Goal: Find specific page/section: Find specific page/section

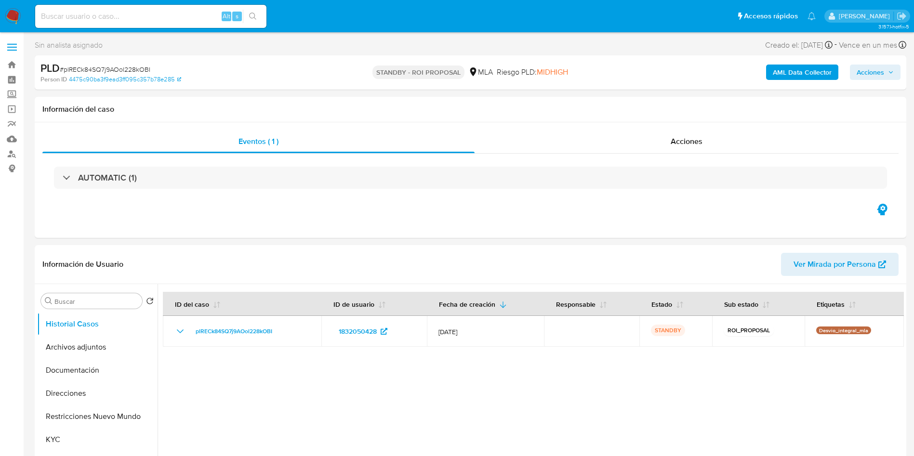
select select "10"
drag, startPoint x: 542, startPoint y: 260, endPoint x: 542, endPoint y: 277, distance: 16.4
click at [542, 260] on header "Información de Usuario Ver Mirada por Persona" at bounding box center [470, 264] width 856 height 23
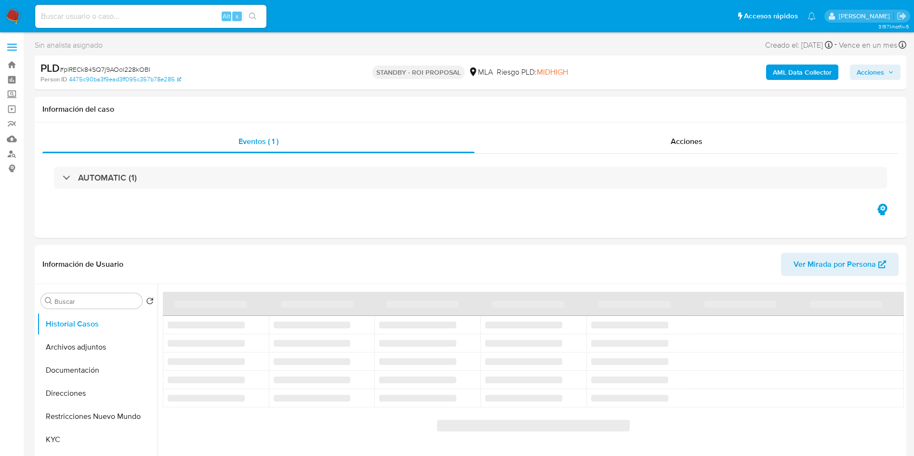
select select "10"
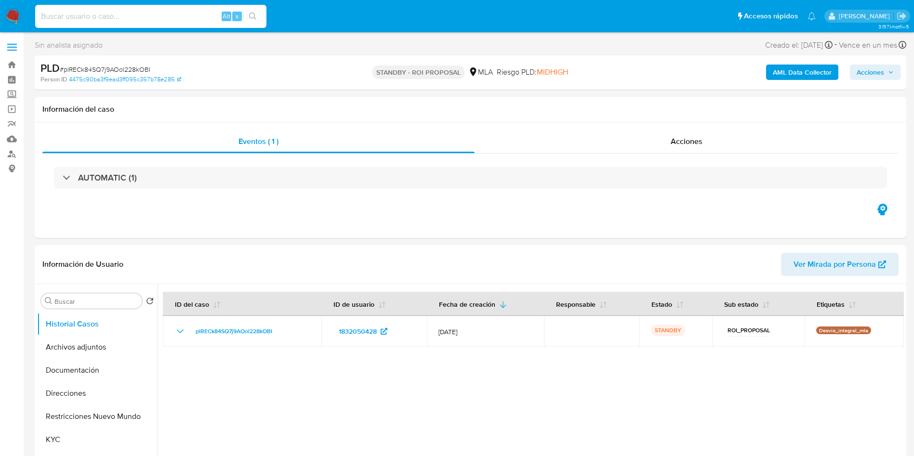
click at [177, 16] on input at bounding box center [150, 16] width 231 height 13
paste input "9oafbWjb7WIAg3HYrVIDg9Fy"
type input "9oafbWjb7WIAg3HYrVIDg9Fy"
click at [260, 11] on button "search-icon" at bounding box center [253, 16] width 20 height 13
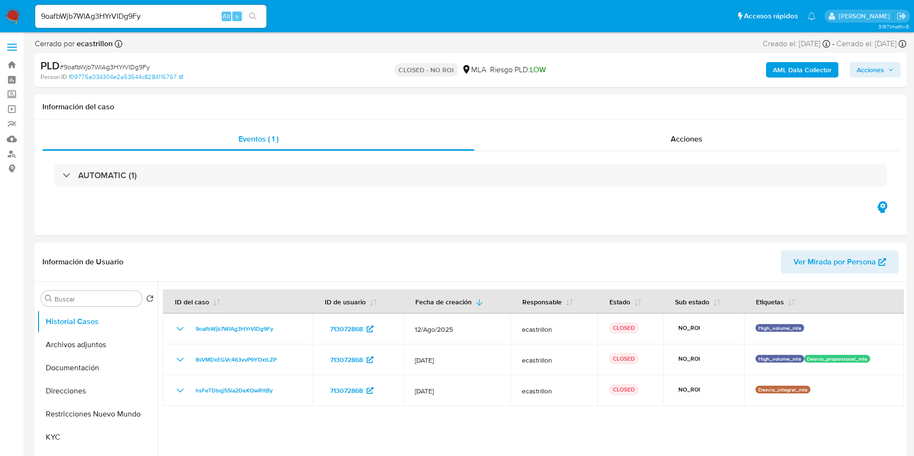
select select "10"
click at [118, 13] on input "9oafbWjb7WIAg3HYrVIDg9Fy" at bounding box center [150, 16] width 231 height 13
click at [117, 14] on input "9oafbWjb7WIAg3HYrVIDg9Fy" at bounding box center [150, 16] width 231 height 13
paste input "7oaPXuasidTO4Z9QdXzD2W7L"
type input "7oaPXuasidTO4Z9QdXzD2W7L"
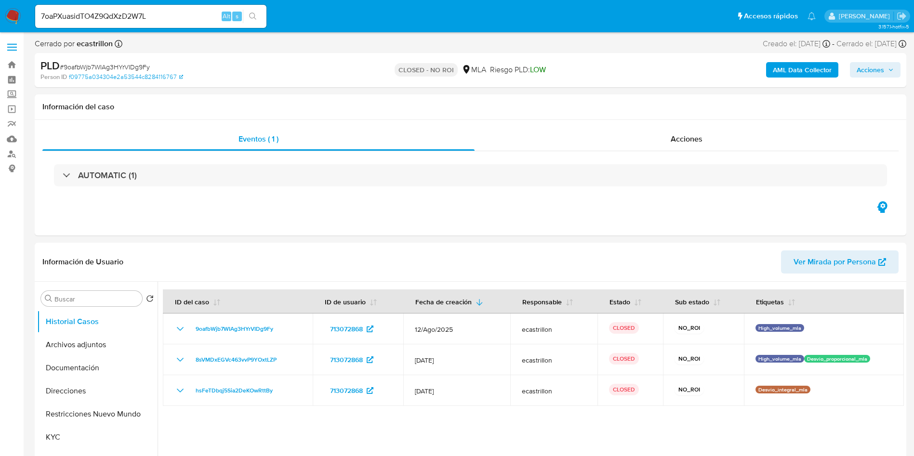
click at [250, 19] on icon "search-icon" at bounding box center [253, 17] width 8 height 8
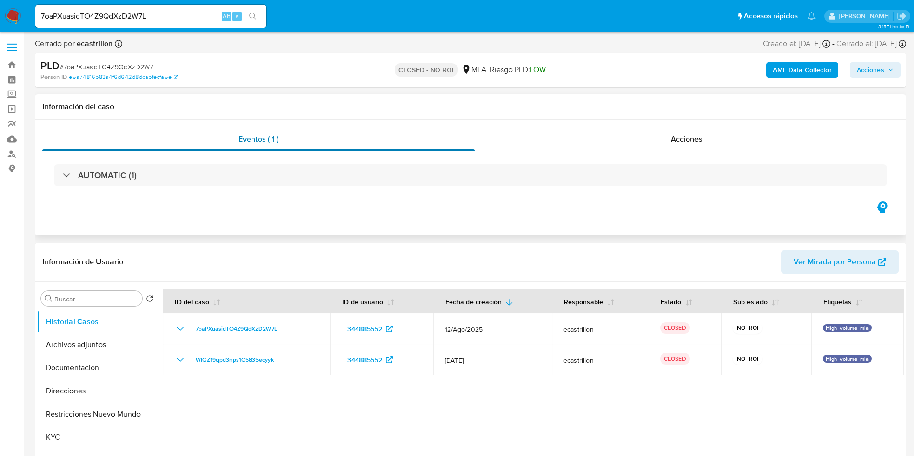
select select "10"
click at [114, 17] on input "7oaPXuasidTO4Z9QdXzD2W7L" at bounding box center [150, 16] width 231 height 13
paste input "wFCn0P4Y2cWNJL8IQiW43f7b"
type input "wFCn0P4Y2cWNJL8IQiW43f7b"
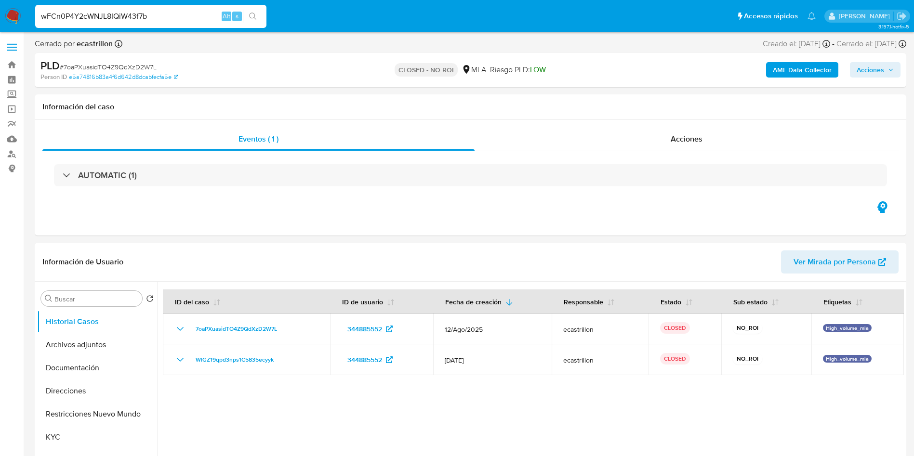
click at [256, 19] on icon "search-icon" at bounding box center [253, 17] width 8 height 8
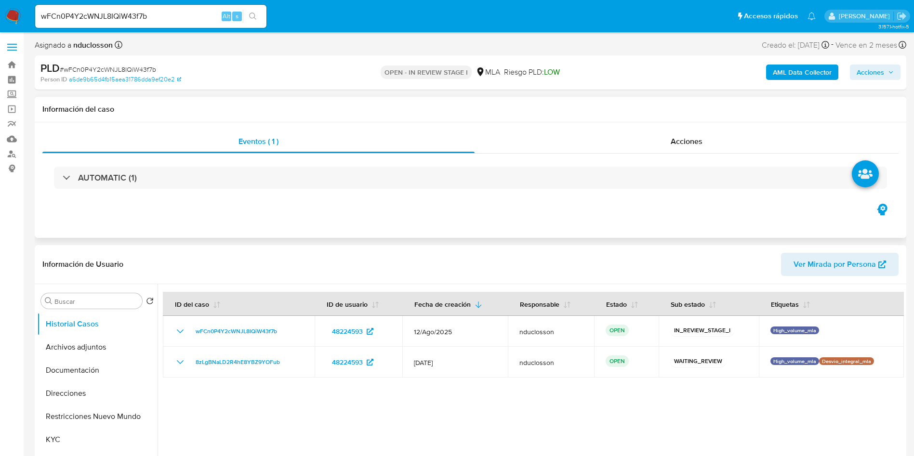
select select "10"
click at [85, 12] on input "wFCn0P4Y2cWNJL8IQiW43f7b" at bounding box center [150, 16] width 231 height 13
paste input "0qxiHluUEGh6t0MAEguglJaF"
type input "0qxiHluUEGh6t0MAEguglJaF"
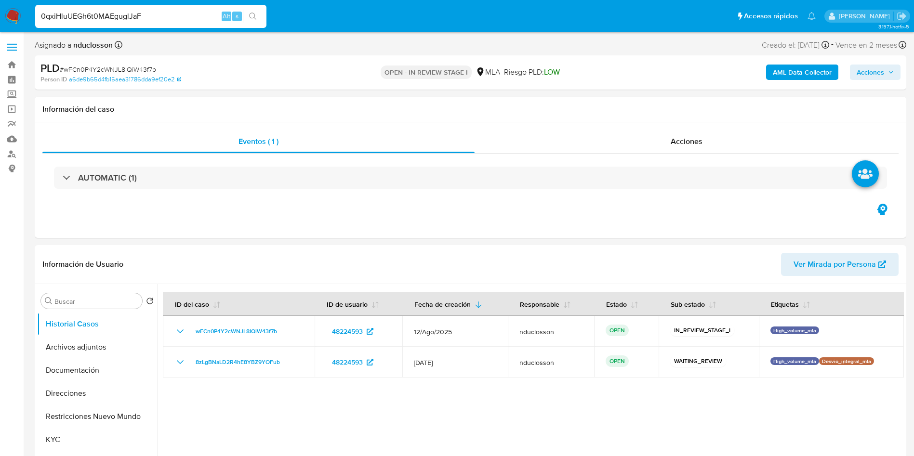
click at [256, 15] on icon "search-icon" at bounding box center [253, 17] width 8 height 8
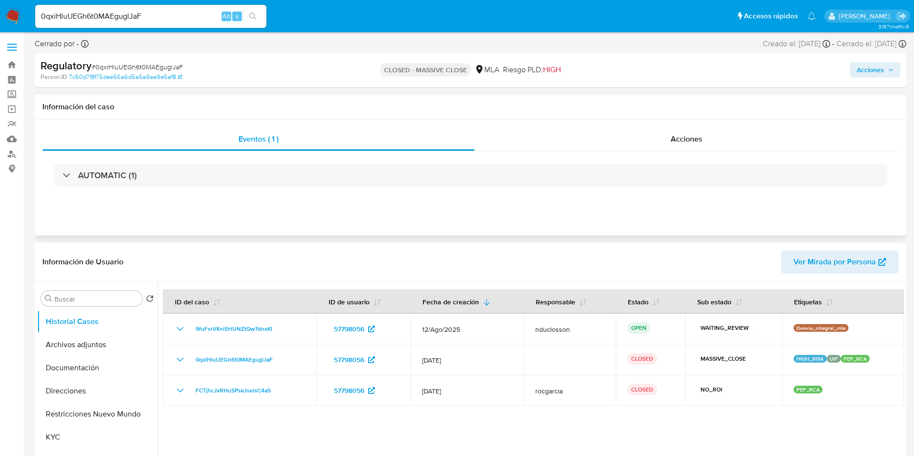
select select "10"
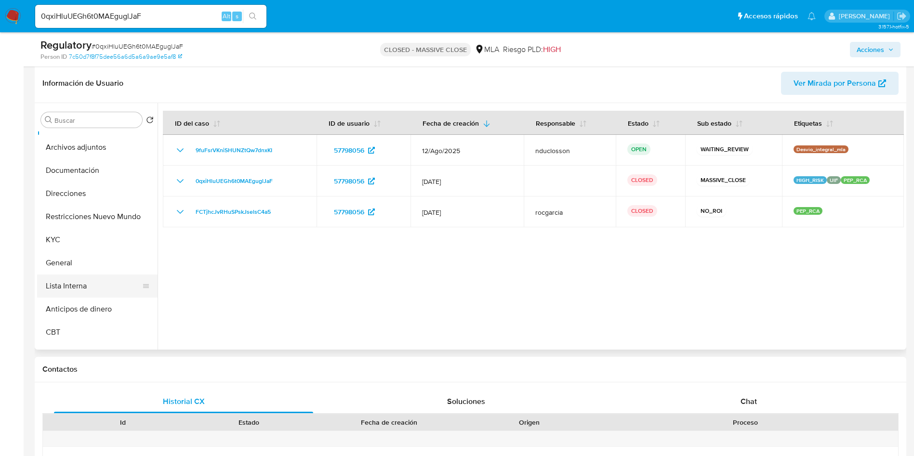
scroll to position [72, 0]
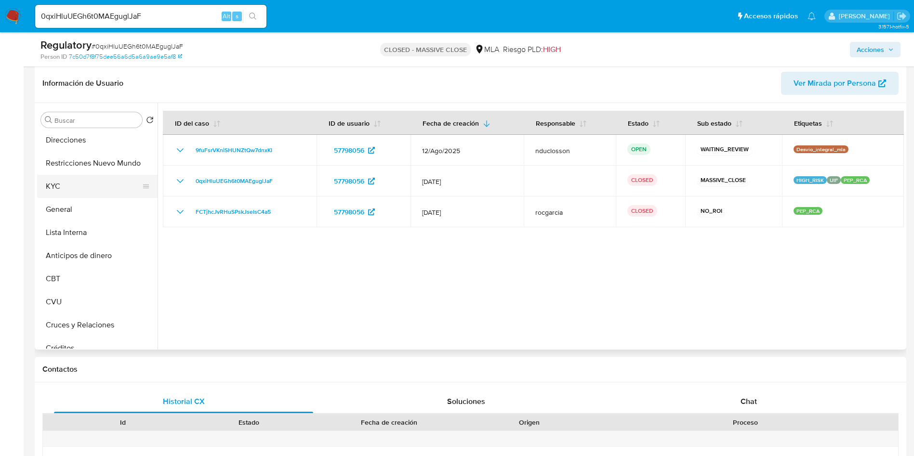
click at [63, 187] on button "KYC" at bounding box center [93, 186] width 113 height 23
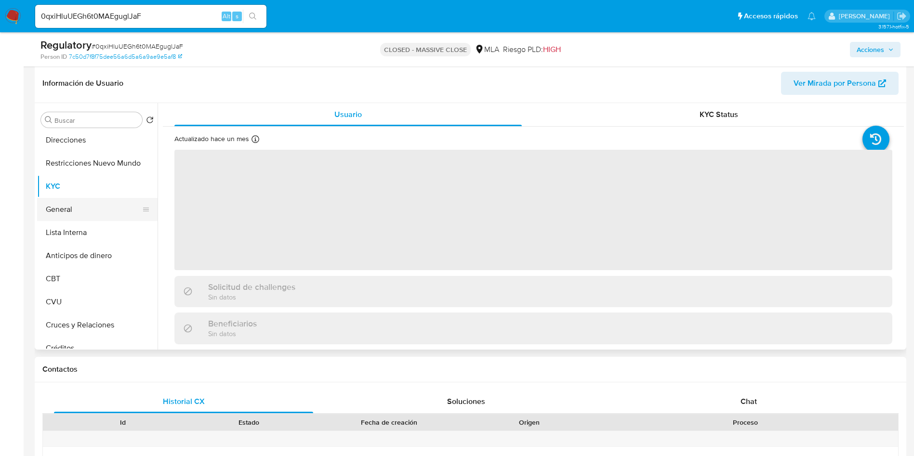
click at [62, 206] on button "General" at bounding box center [93, 209] width 113 height 23
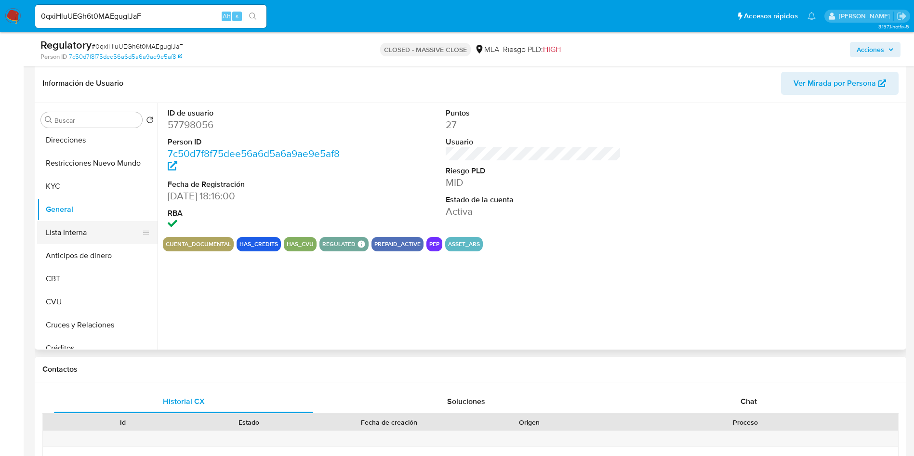
click at [69, 229] on button "Lista Interna" at bounding box center [93, 232] width 113 height 23
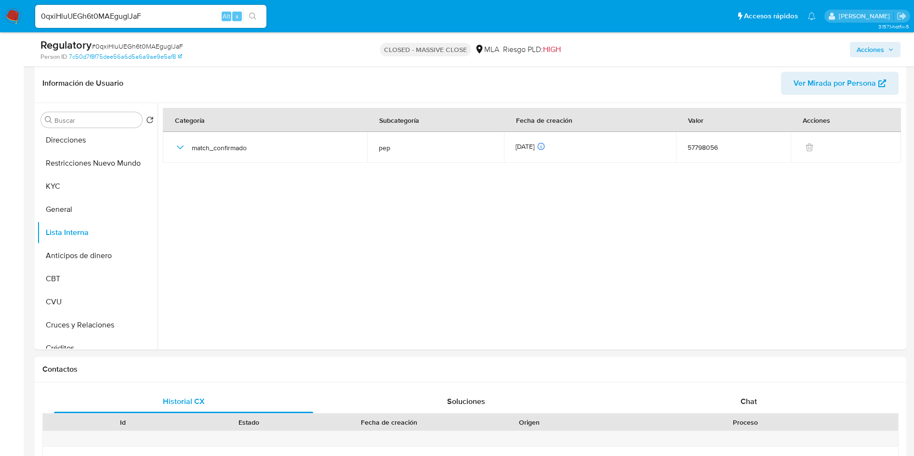
click at [107, 18] on input "0qxiHluUEGh6t0MAEguglJaF" at bounding box center [150, 16] width 231 height 13
paste input "6HTHnw7RIGJ77zVLvvYcmjb7"
type input "6HTHnw7RIGJ77zVLvvYcmjb7"
click at [257, 15] on button "search-icon" at bounding box center [253, 16] width 20 height 13
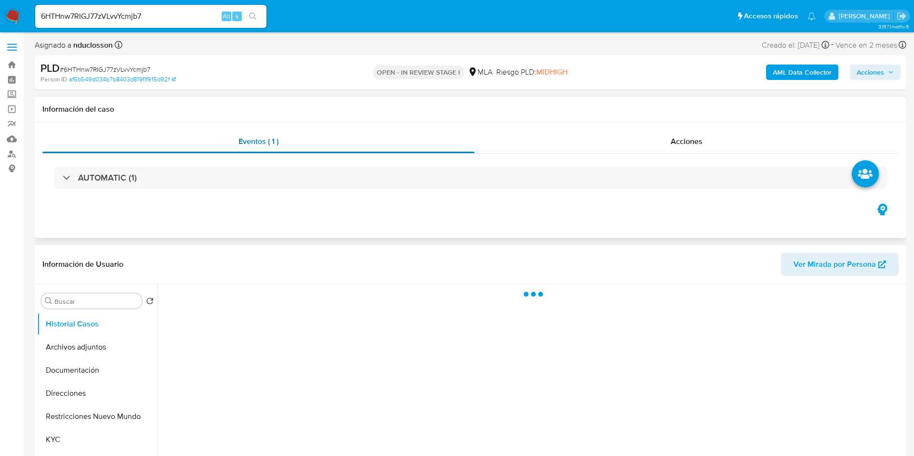
scroll to position [72, 0]
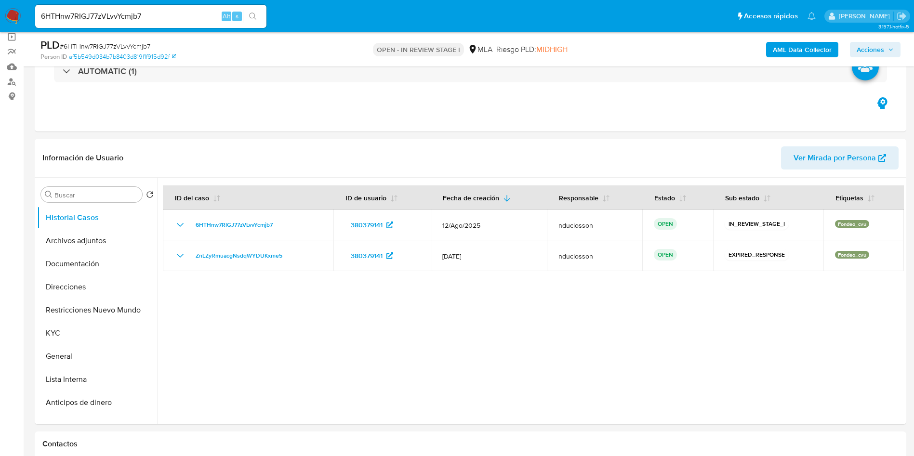
select select "10"
click at [129, 14] on input "6HTHnw7RIGJ77zVLvvYcmjb7" at bounding box center [150, 16] width 231 height 13
paste input "V48lzSCRZJ4JqqYp7k4PUrRR"
type input "V48lzSCRZJ4JqqYp7k4PUrRR"
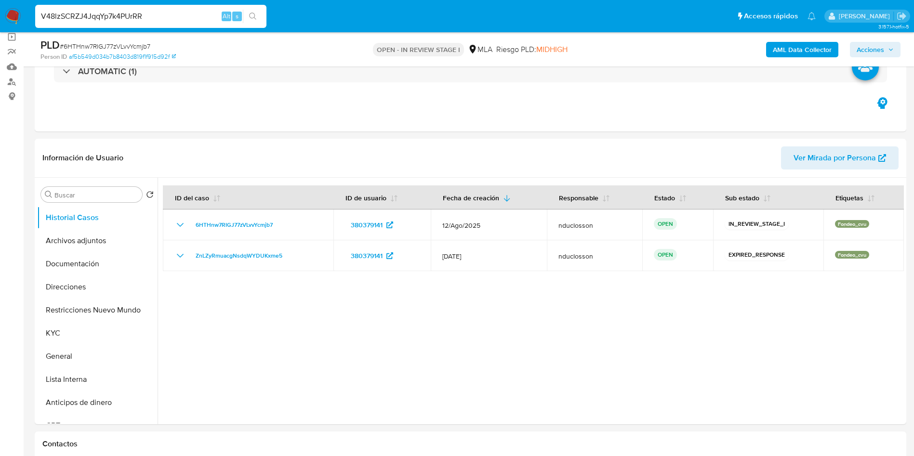
click at [256, 22] on button "search-icon" at bounding box center [253, 16] width 20 height 13
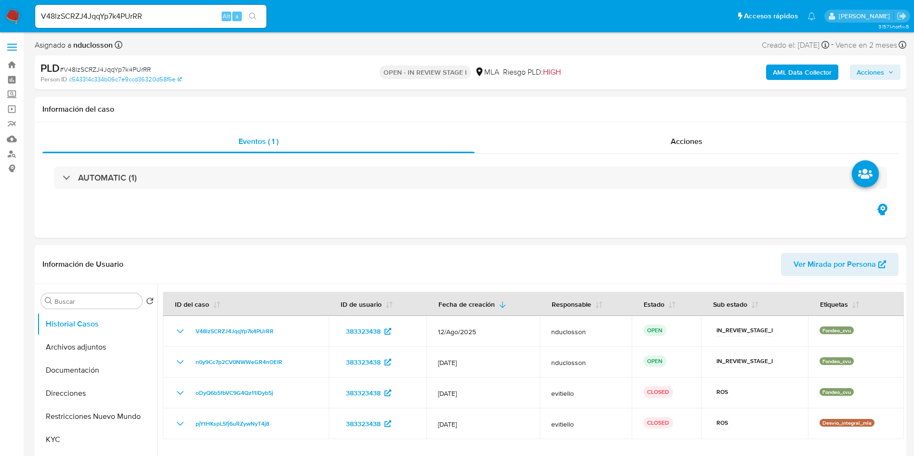
select select "10"
click at [141, 5] on div "V48lzSCRZJ4JqqYp7k4PUrRR Alt s" at bounding box center [150, 16] width 231 height 23
click at [128, 11] on input "V48lzSCRZJ4JqqYp7k4PUrRR" at bounding box center [150, 16] width 231 height 13
paste input "I9gzLoYBeiRvzYFIOuRhviU"
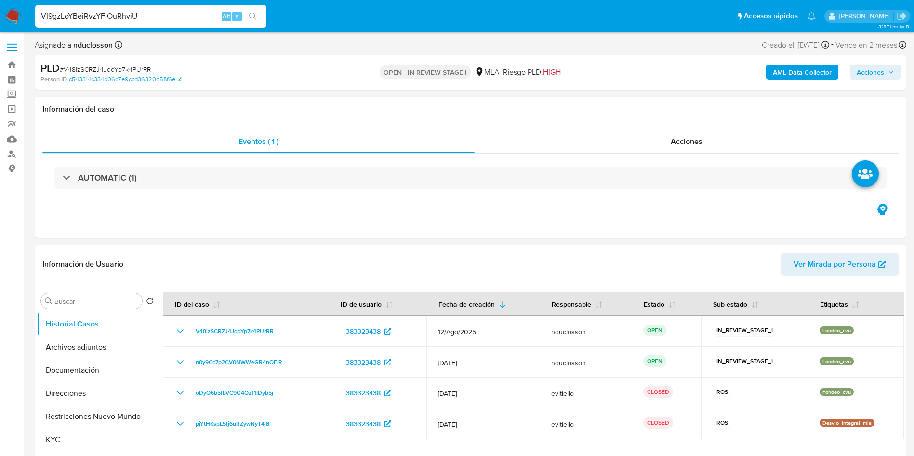
type input "VI9gzLoYBeiRvzYFIOuRhviU"
click at [248, 19] on button "search-icon" at bounding box center [253, 16] width 20 height 13
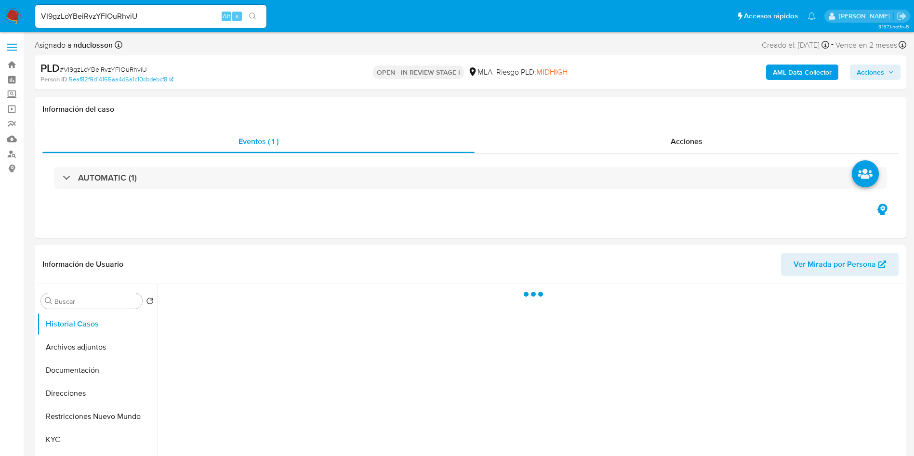
select select "10"
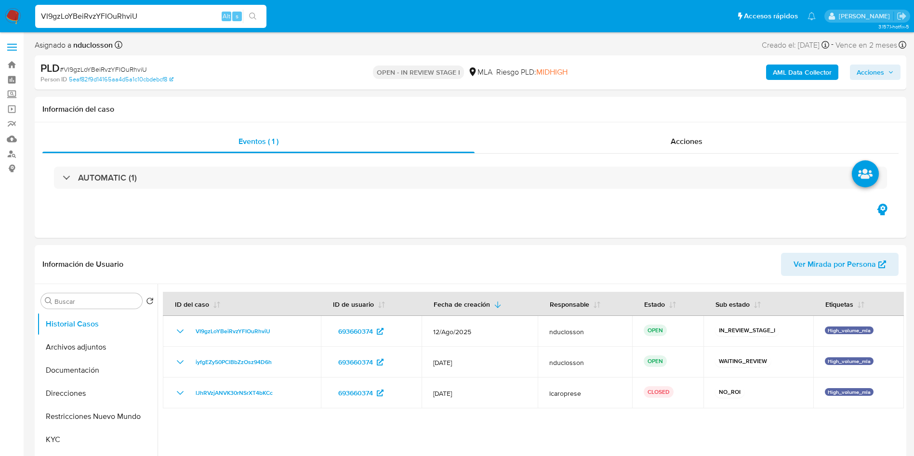
click at [90, 18] on input "VI9gzLoYBeiRvzYFIOuRhviU" at bounding box center [150, 16] width 231 height 13
paste input "MMfJgxDSnpjsfYALUn6tI7iB"
type input "MMfJgxDSnpjsfYALUn6tI7iB"
click at [254, 20] on button "search-icon" at bounding box center [253, 16] width 20 height 13
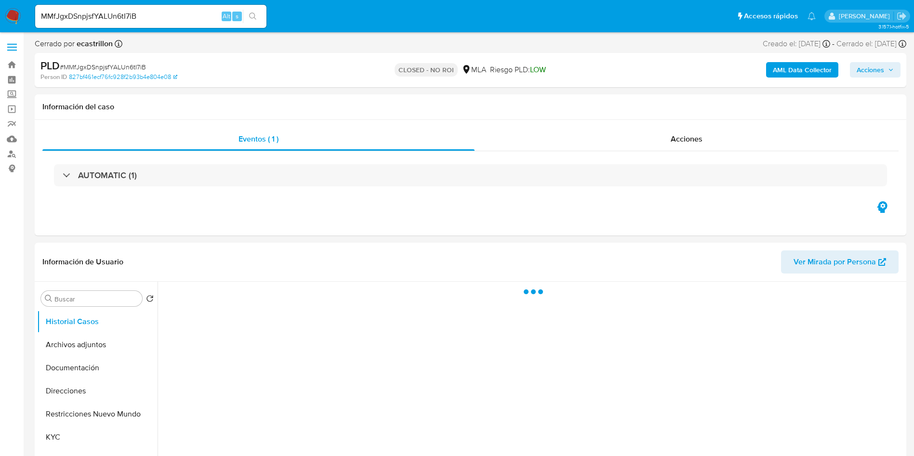
select select "10"
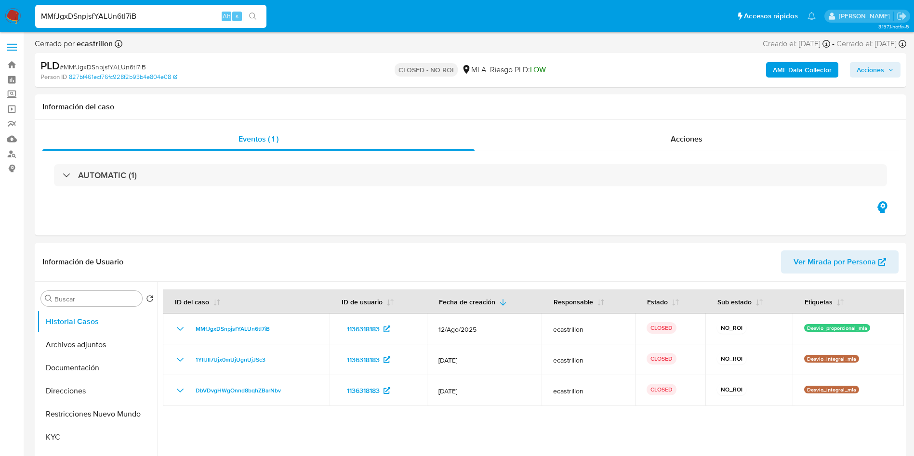
click at [94, 12] on input "MMfJgxDSnpjsfYALUn6tI7iB" at bounding box center [150, 16] width 231 height 13
paste input "9M7kSyGL8YZqTEGcbAcePdPT"
type input "9M7kSyGL8YZqTEGcbAcePdPT"
click at [252, 17] on icon "search-icon" at bounding box center [252, 16] width 7 height 7
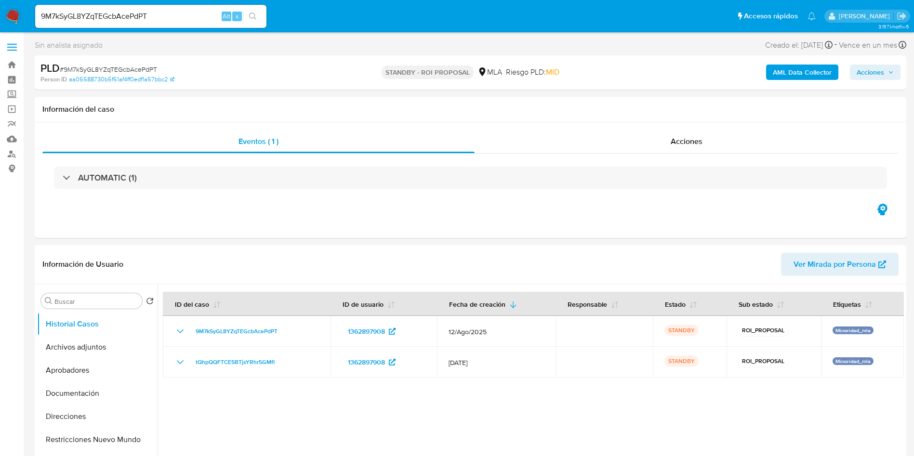
select select "10"
click at [76, 20] on input "9M7kSyGL8YZqTEGcbAcePdPT" at bounding box center [150, 16] width 231 height 13
paste input "VI8K4eRUfRXZd4QWkUi9ubDQ"
type input "VI8K4eRUfRXZd4QWkUi9ubDQ"
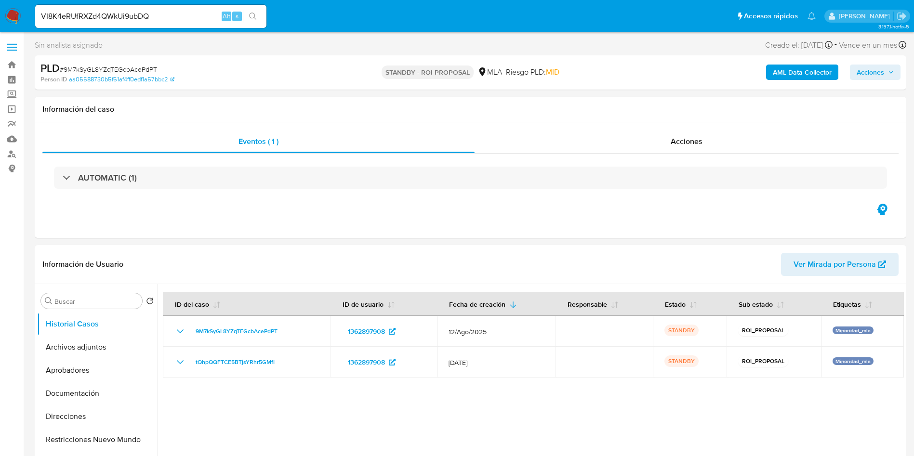
click at [253, 17] on icon "search-icon" at bounding box center [252, 16] width 7 height 7
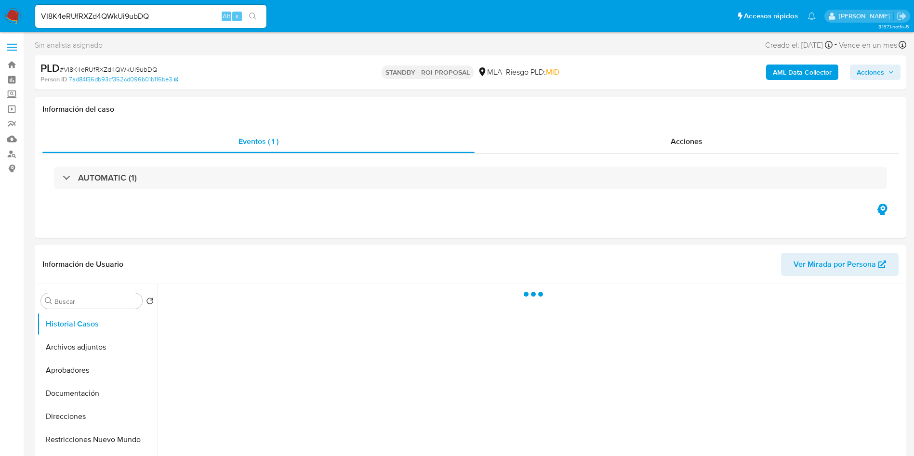
select select "10"
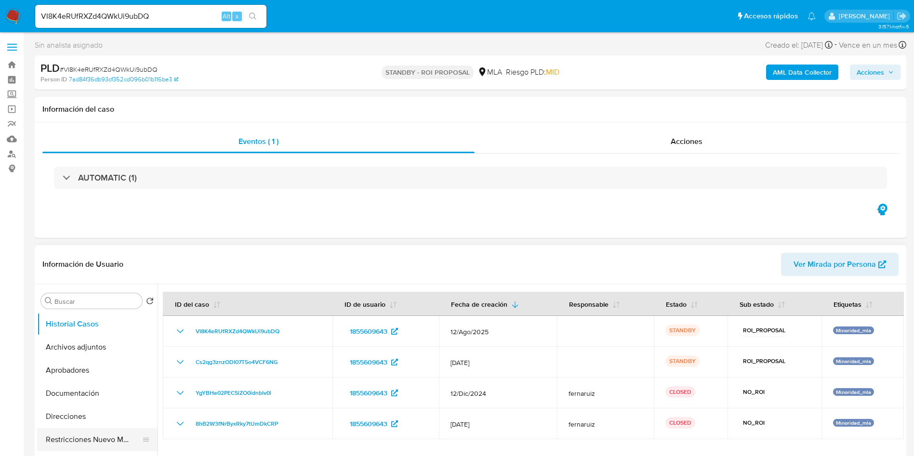
click at [71, 434] on button "Restricciones Nuevo Mundo" at bounding box center [93, 439] width 113 height 23
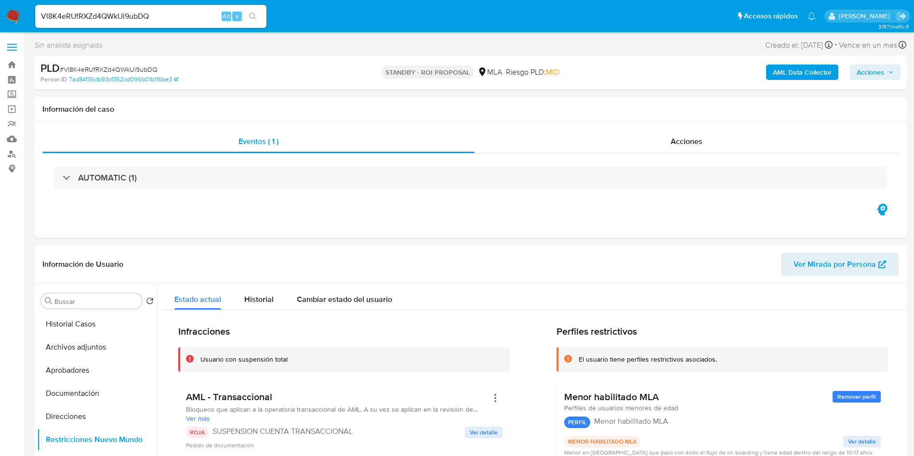
select select "10"
